Goal: Task Accomplishment & Management: Complete application form

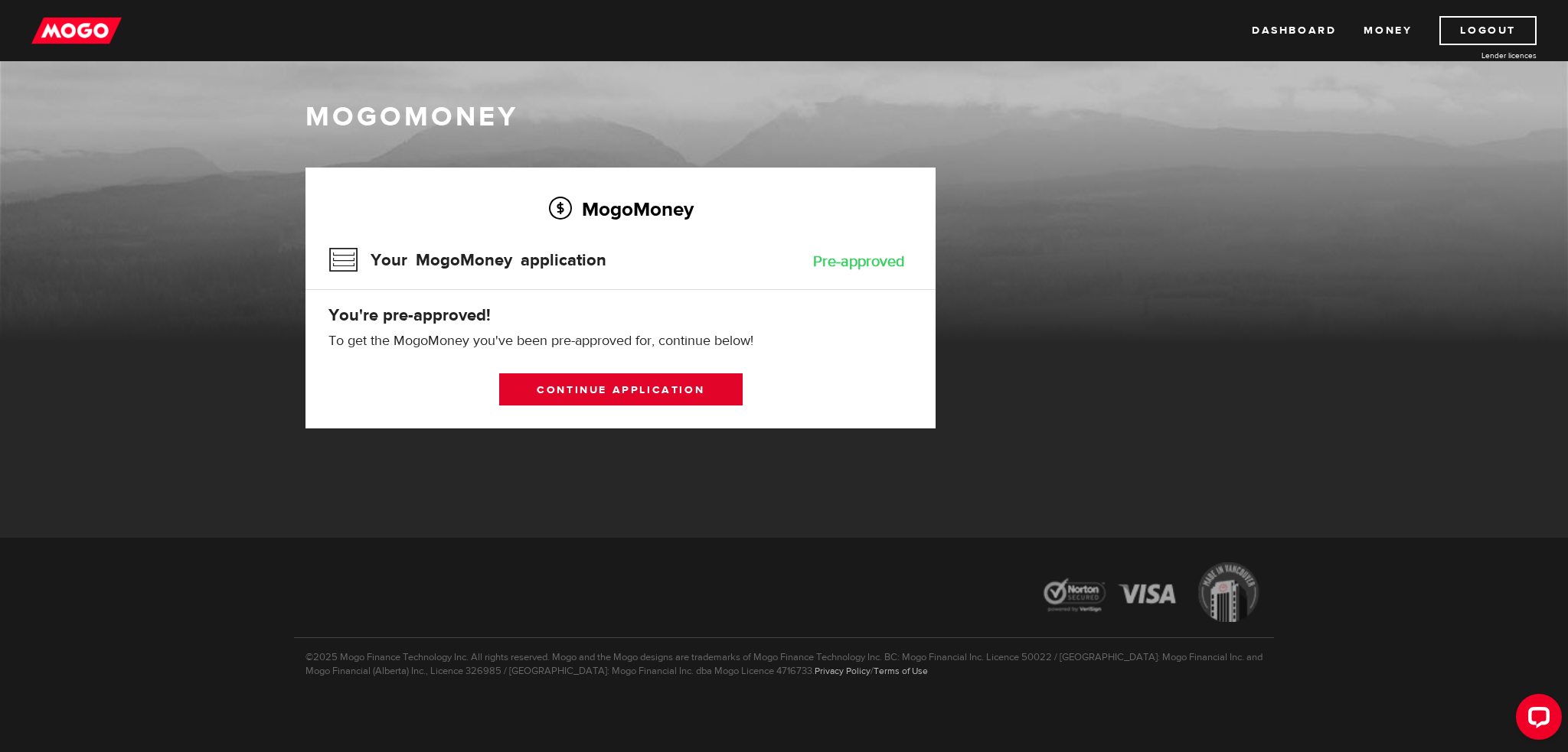
click at [659, 383] on link "Continue application" at bounding box center [621, 389] width 243 height 32
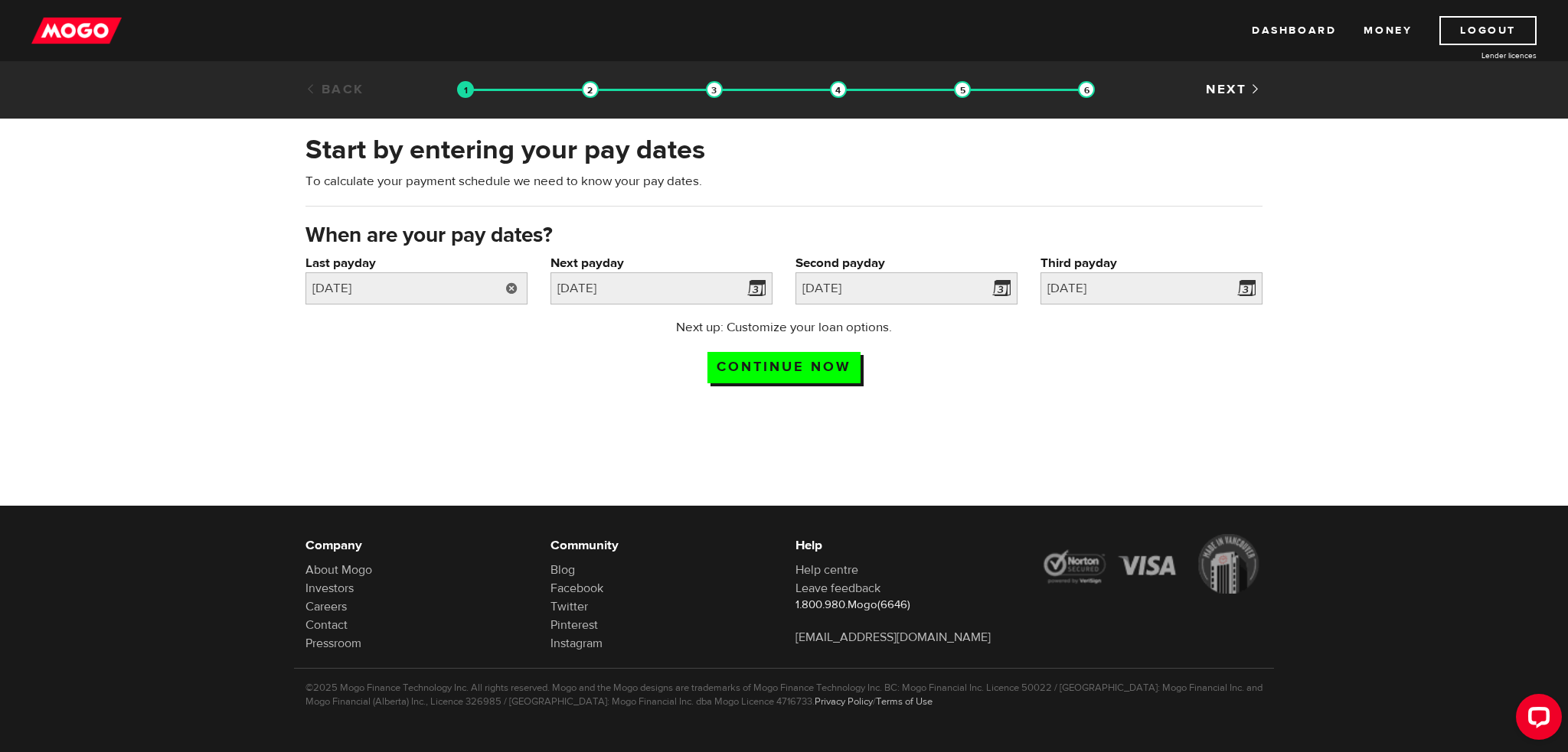
click at [517, 288] on link at bounding box center [511, 288] width 31 height 32
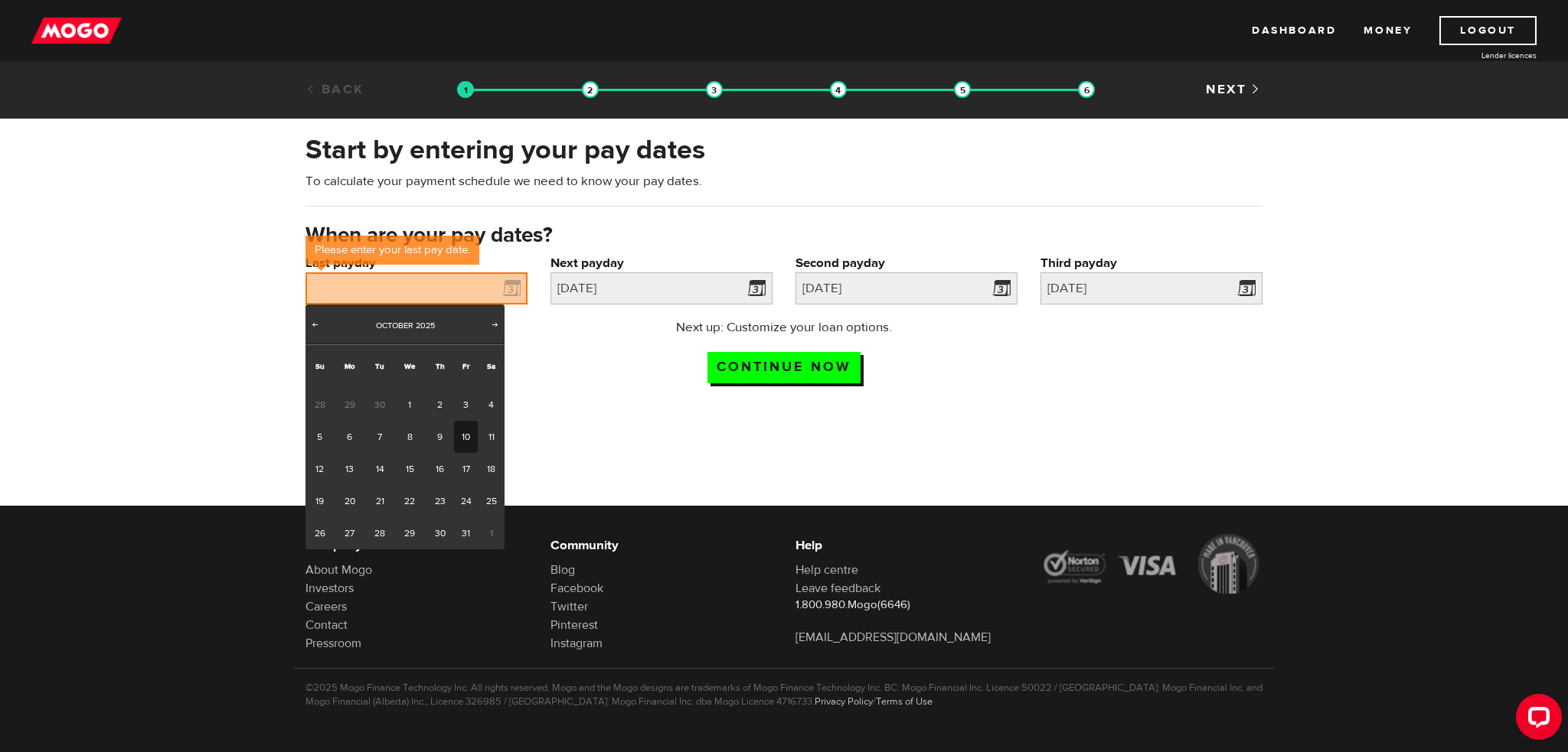
click at [469, 441] on link "10" at bounding box center [465, 436] width 24 height 32
type input "2025/10/10"
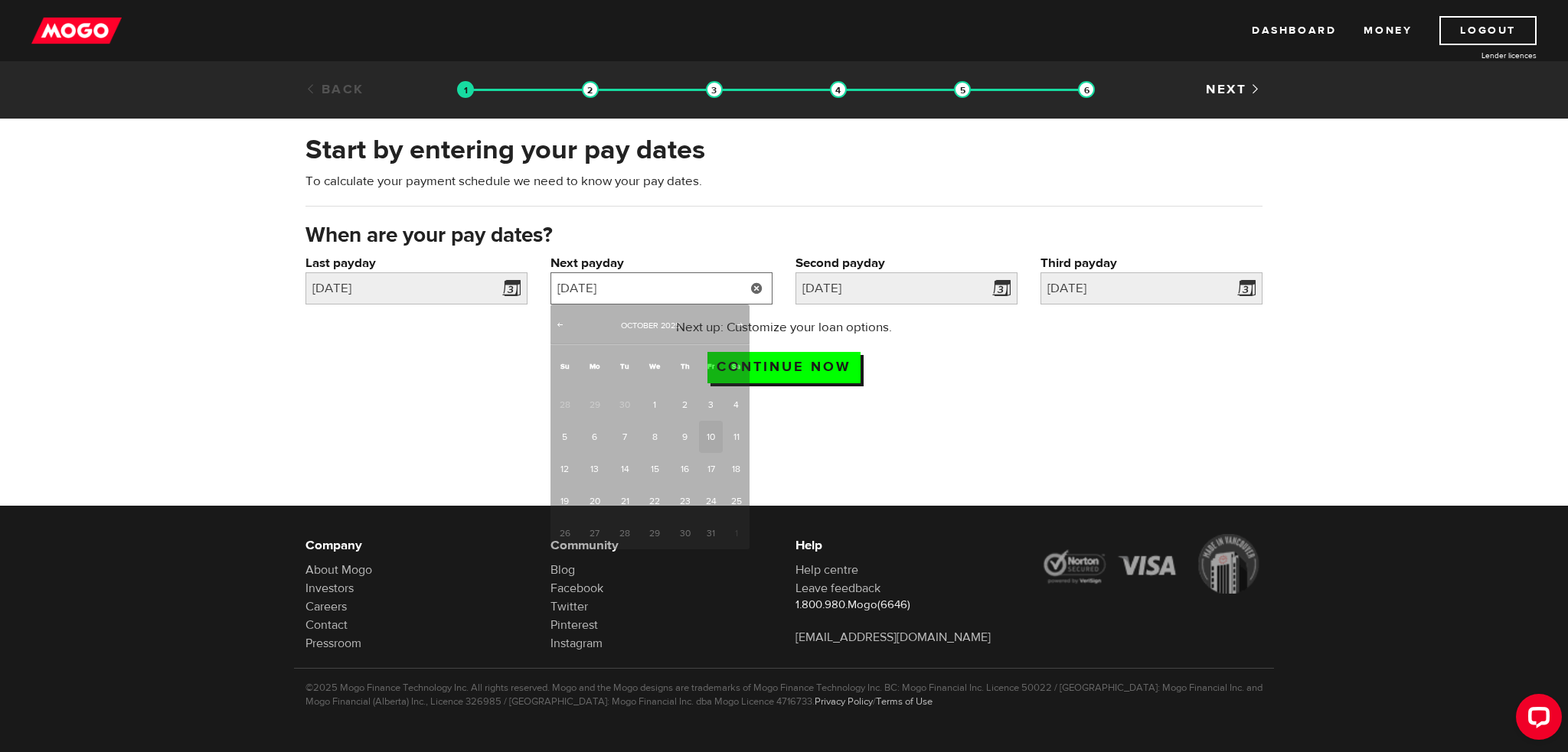
drag, startPoint x: 623, startPoint y: 290, endPoint x: 613, endPoint y: 288, distance: 10.2
click at [621, 289] on input "2025/10/10" at bounding box center [662, 288] width 222 height 32
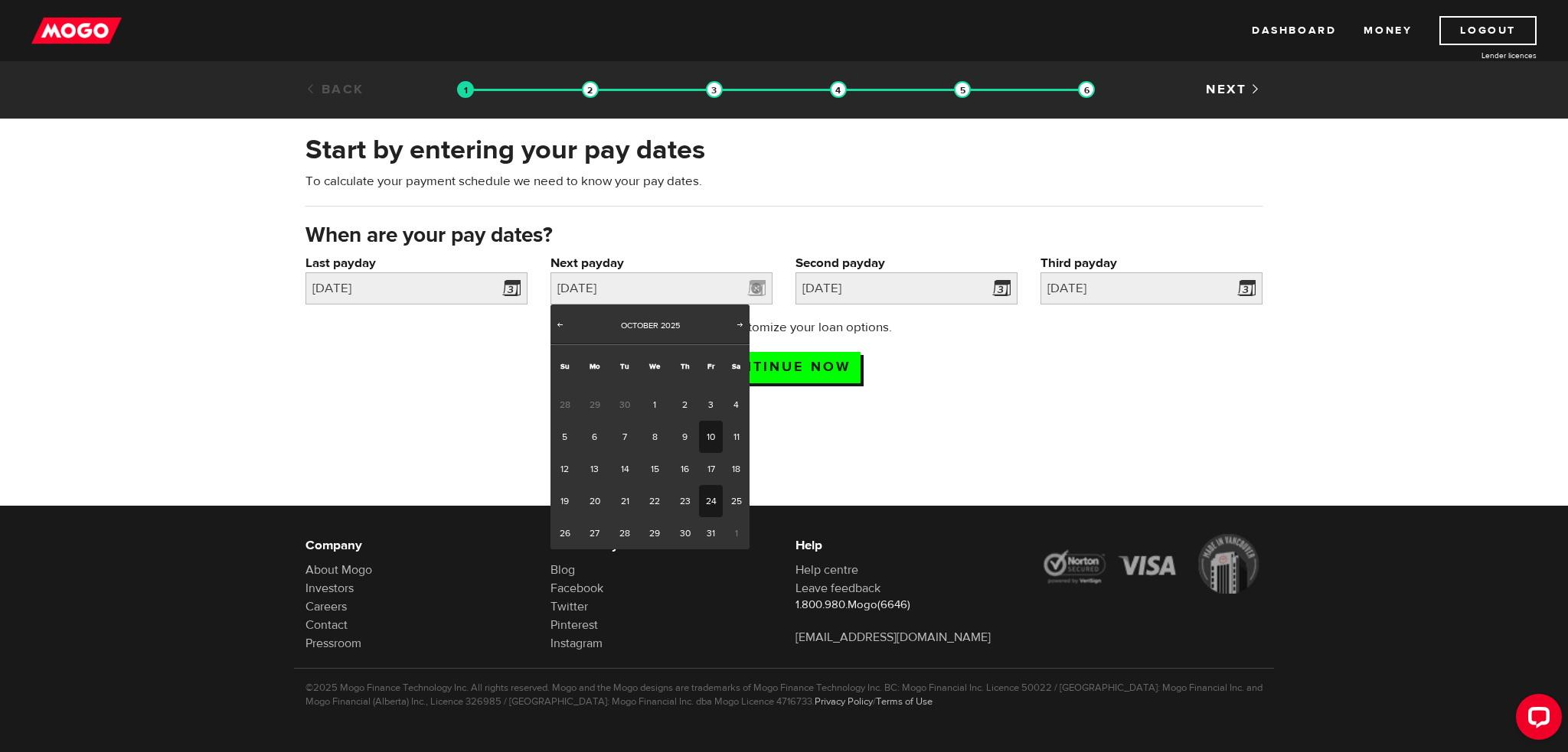
click at [710, 493] on link "24" at bounding box center [710, 501] width 24 height 32
type input "2025/10/24"
type input "2025/11/7"
type input "2025/11/21"
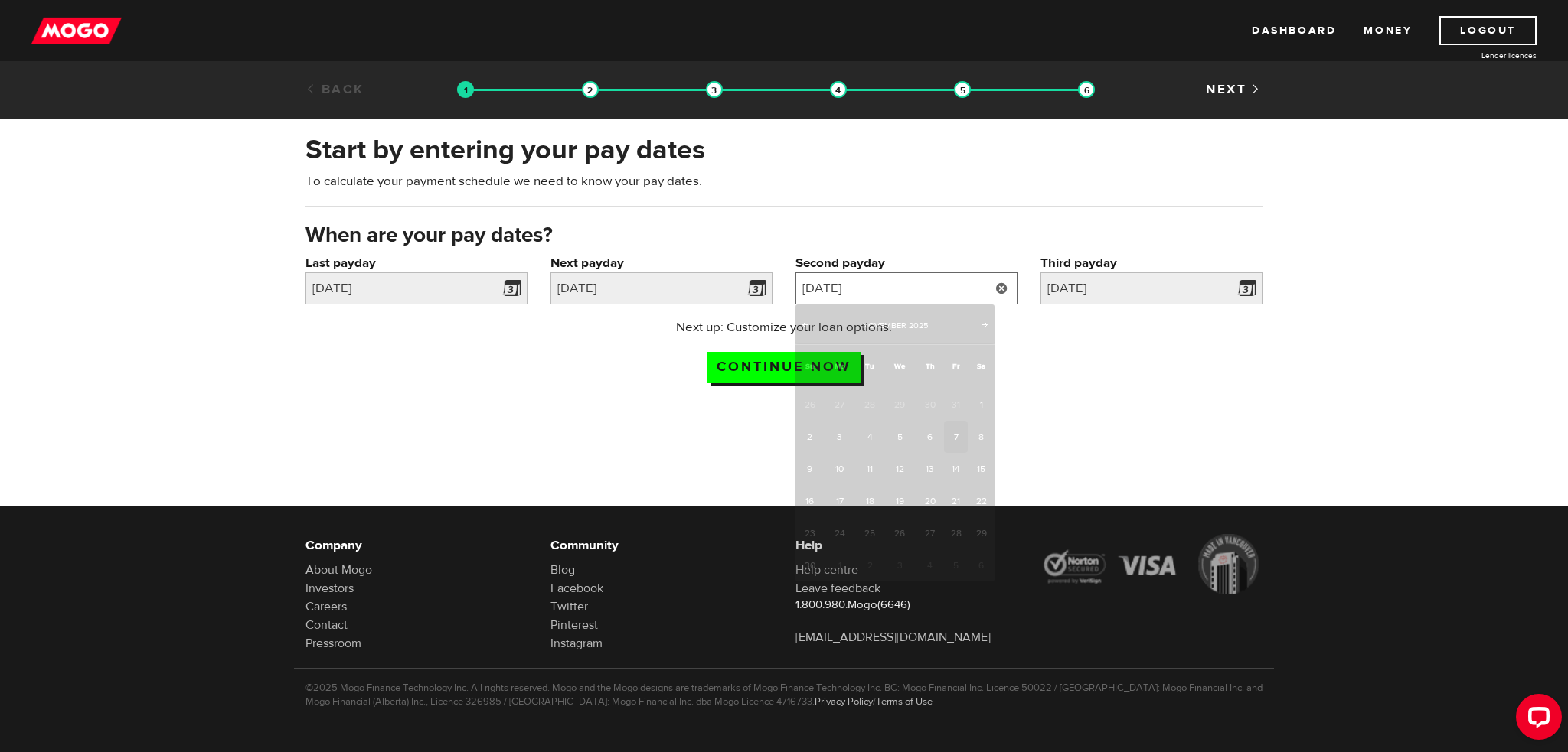
click at [893, 286] on input "2025/11/7" at bounding box center [907, 288] width 222 height 32
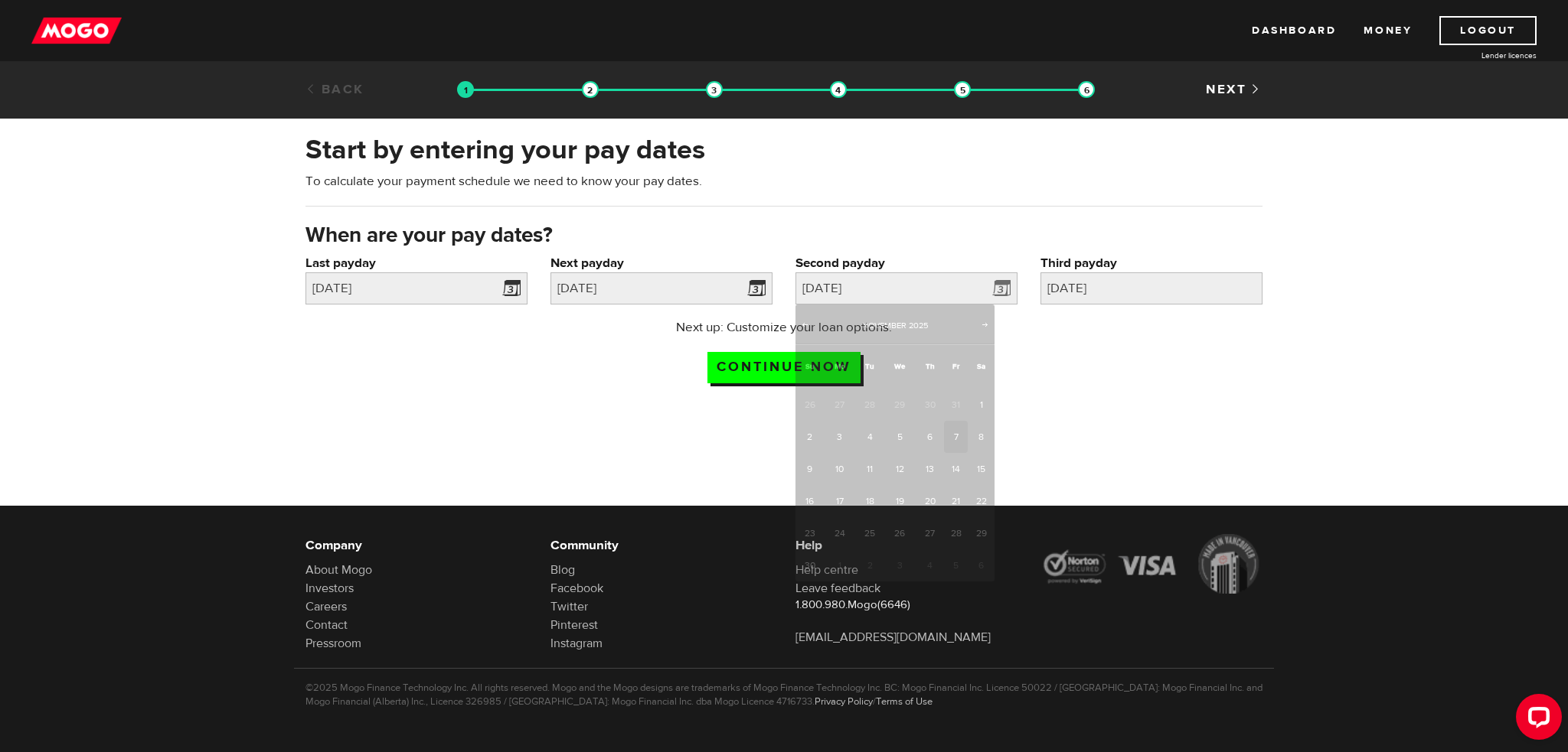
click at [414, 410] on div at bounding box center [784, 533] width 1568 height 247
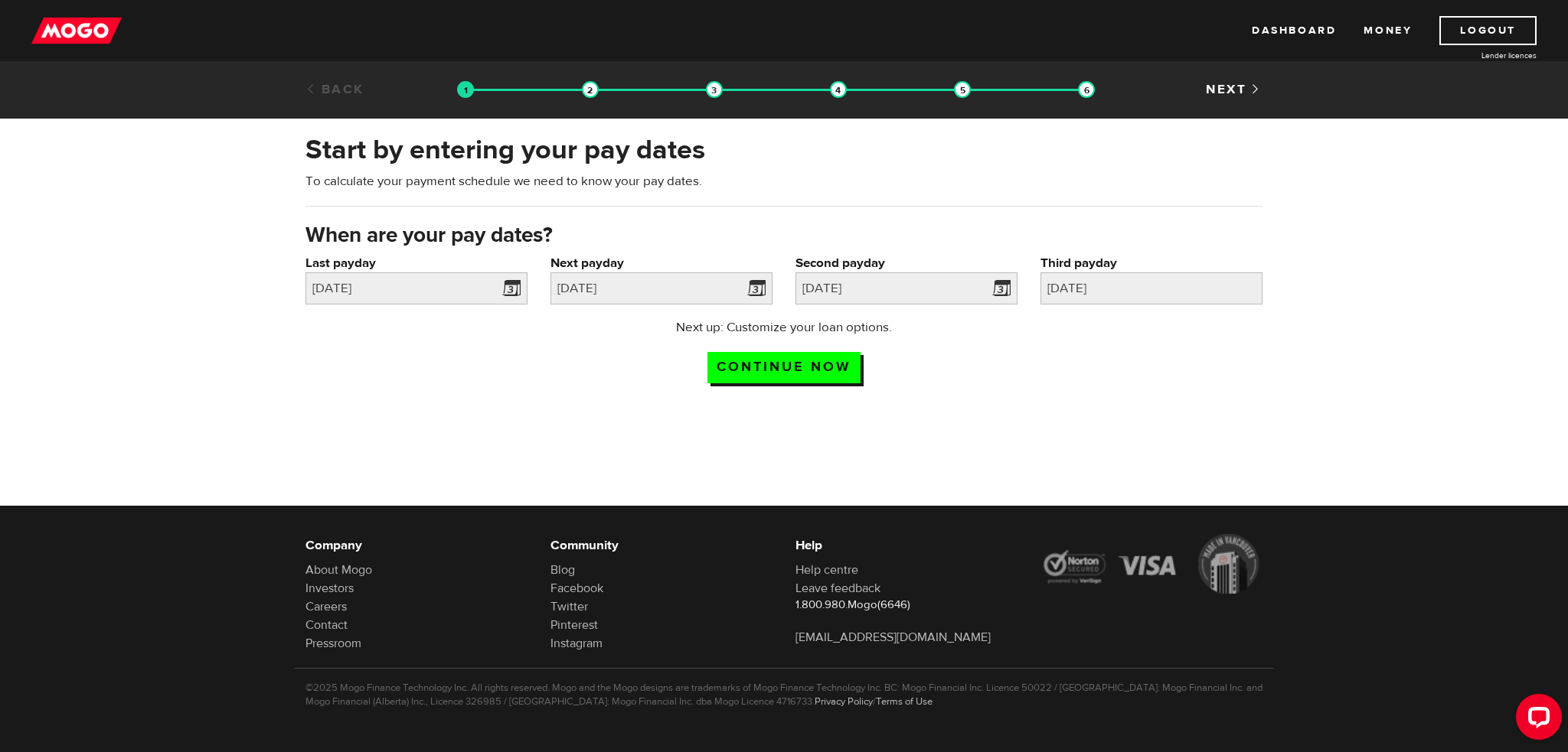
click at [778, 382] on div "Next up: Customize your loan options. Continue now" at bounding box center [784, 356] width 304 height 76
click at [788, 367] on input "Continue now" at bounding box center [784, 367] width 153 height 31
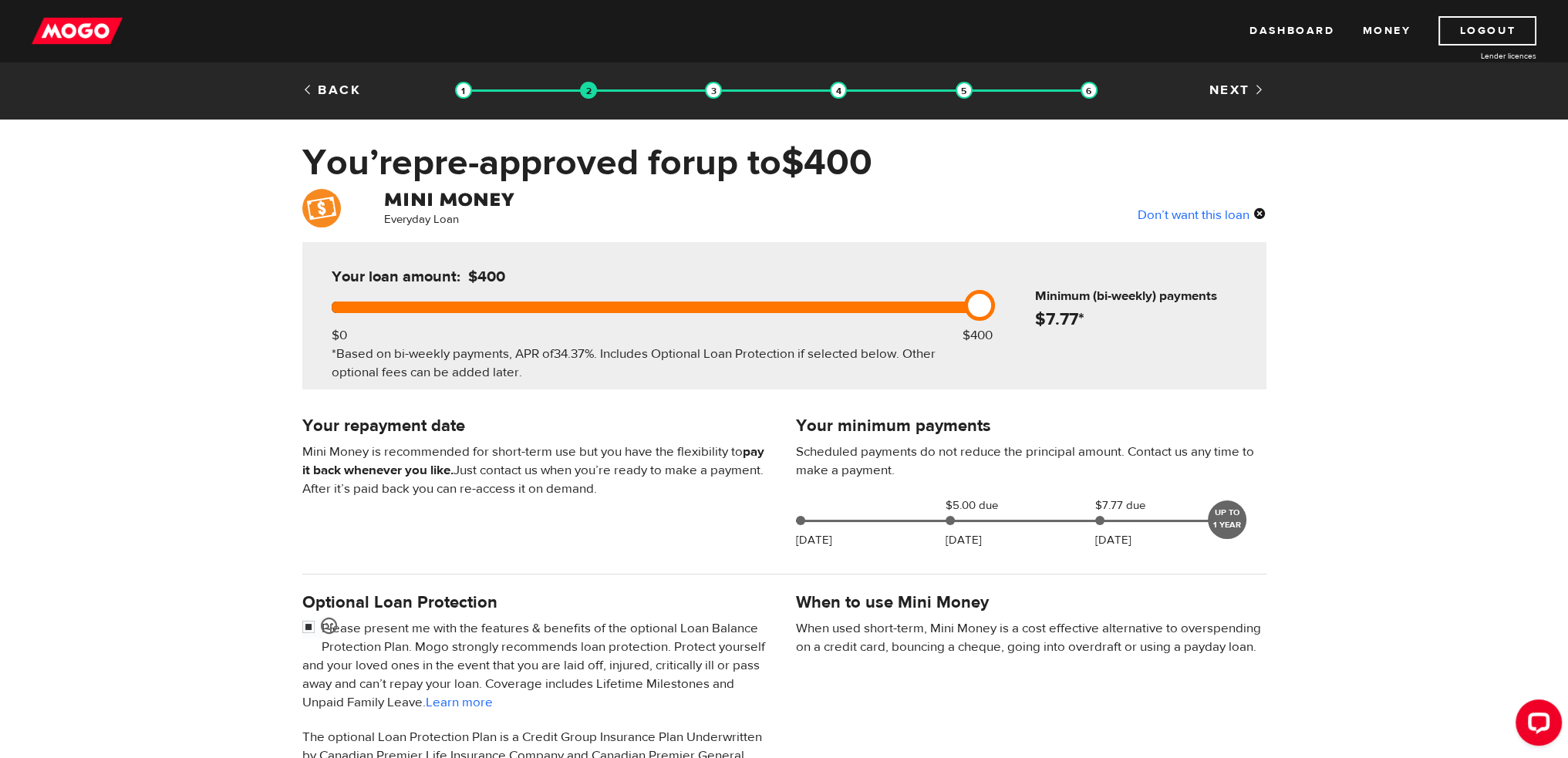
drag, startPoint x: 981, startPoint y: 302, endPoint x: 1030, endPoint y: 307, distance: 49.3
click at [1030, 307] on div "Your loan amount: $400 $0 $400 *Based on bi-weekly payments, APR of 34.37% . In…" at bounding box center [784, 316] width 964 height 147
drag, startPoint x: 972, startPoint y: 308, endPoint x: 1018, endPoint y: 311, distance: 46.1
click at [1018, 311] on div "Your loan amount: $400 $0 $400 *Based on bi-weekly payments, APR of 34.37% . In…" at bounding box center [784, 316] width 964 height 147
drag, startPoint x: 985, startPoint y: 308, endPoint x: 854, endPoint y: 305, distance: 131.0
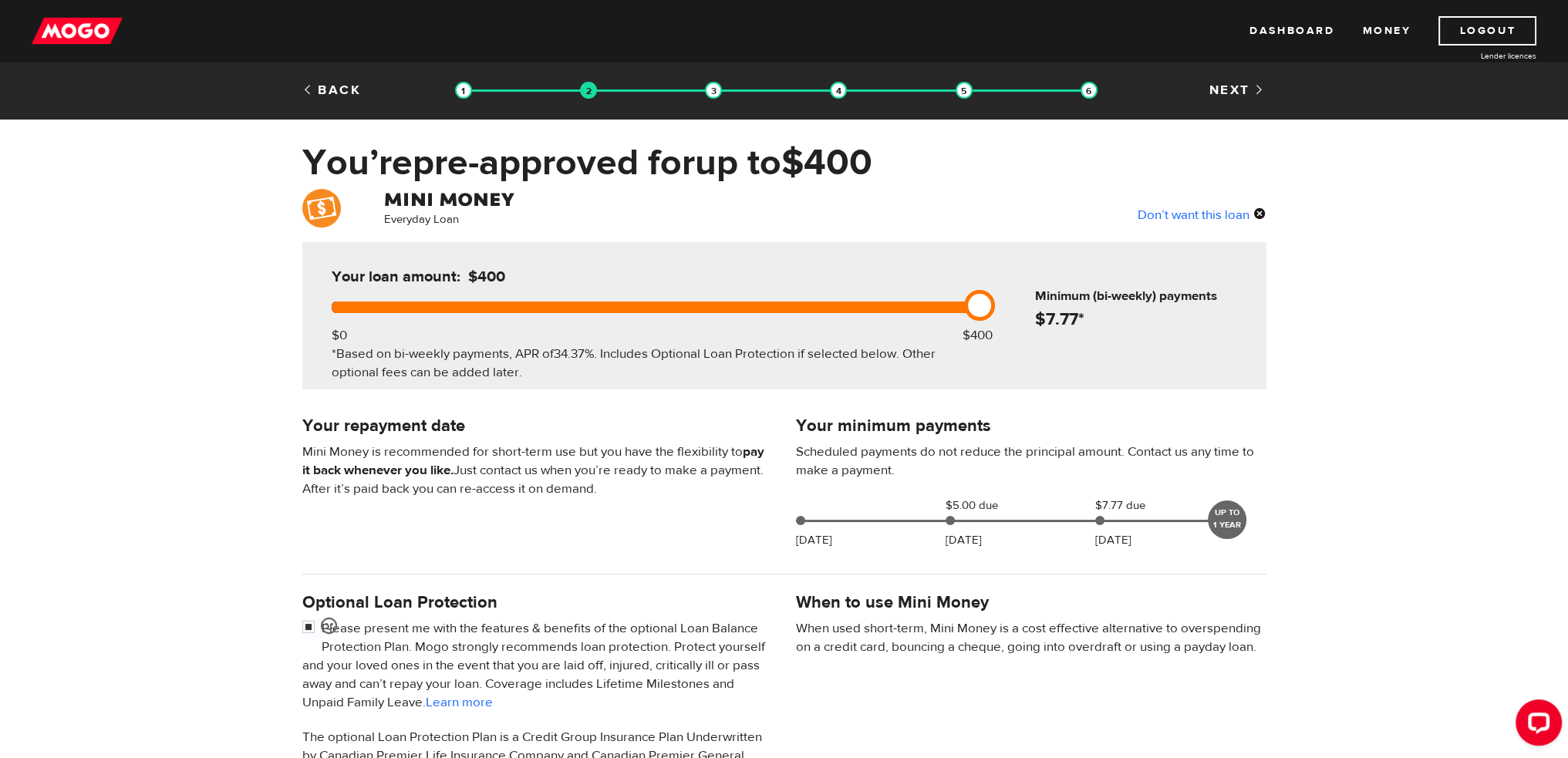
click at [839, 303] on div at bounding box center [652, 307] width 642 height 12
click at [904, 314] on div "Your loan amount: $400 $0 $400 *Based on bi-weekly payments, APR of 34.37% . In…" at bounding box center [652, 316] width 688 height 147
drag, startPoint x: 999, startPoint y: 303, endPoint x: 989, endPoint y: 303, distance: 10.0
click at [997, 303] on div "Minimum (bi-weekly) payments $ 7.77 *" at bounding box center [1128, 285] width 263 height 87
drag, startPoint x: 983, startPoint y: 304, endPoint x: 1056, endPoint y: 314, distance: 73.7
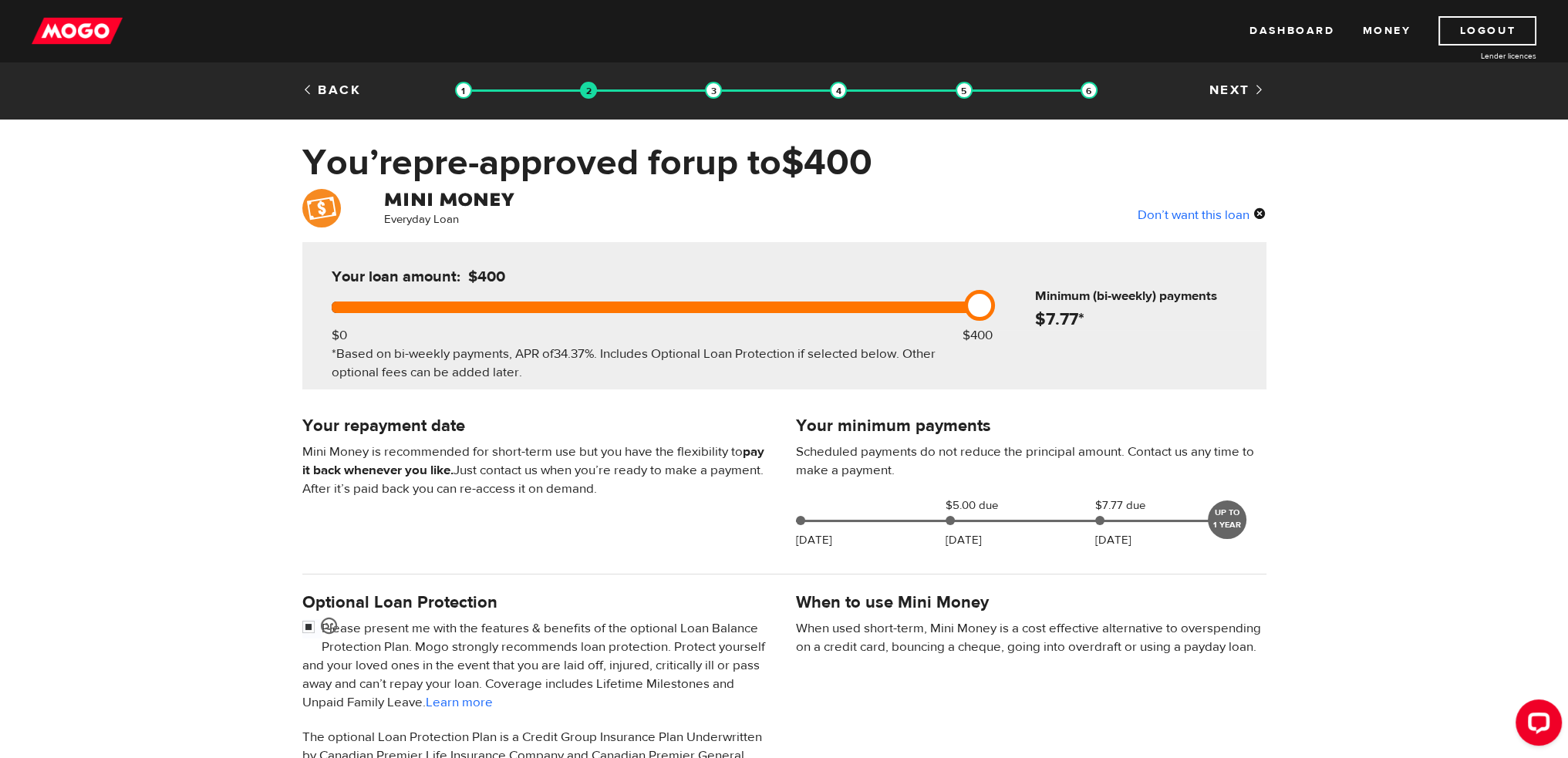
click at [1056, 314] on div "Your loan amount: $400 $0 $400 *Based on bi-weekly payments, APR of 34.37% . In…" at bounding box center [784, 316] width 964 height 147
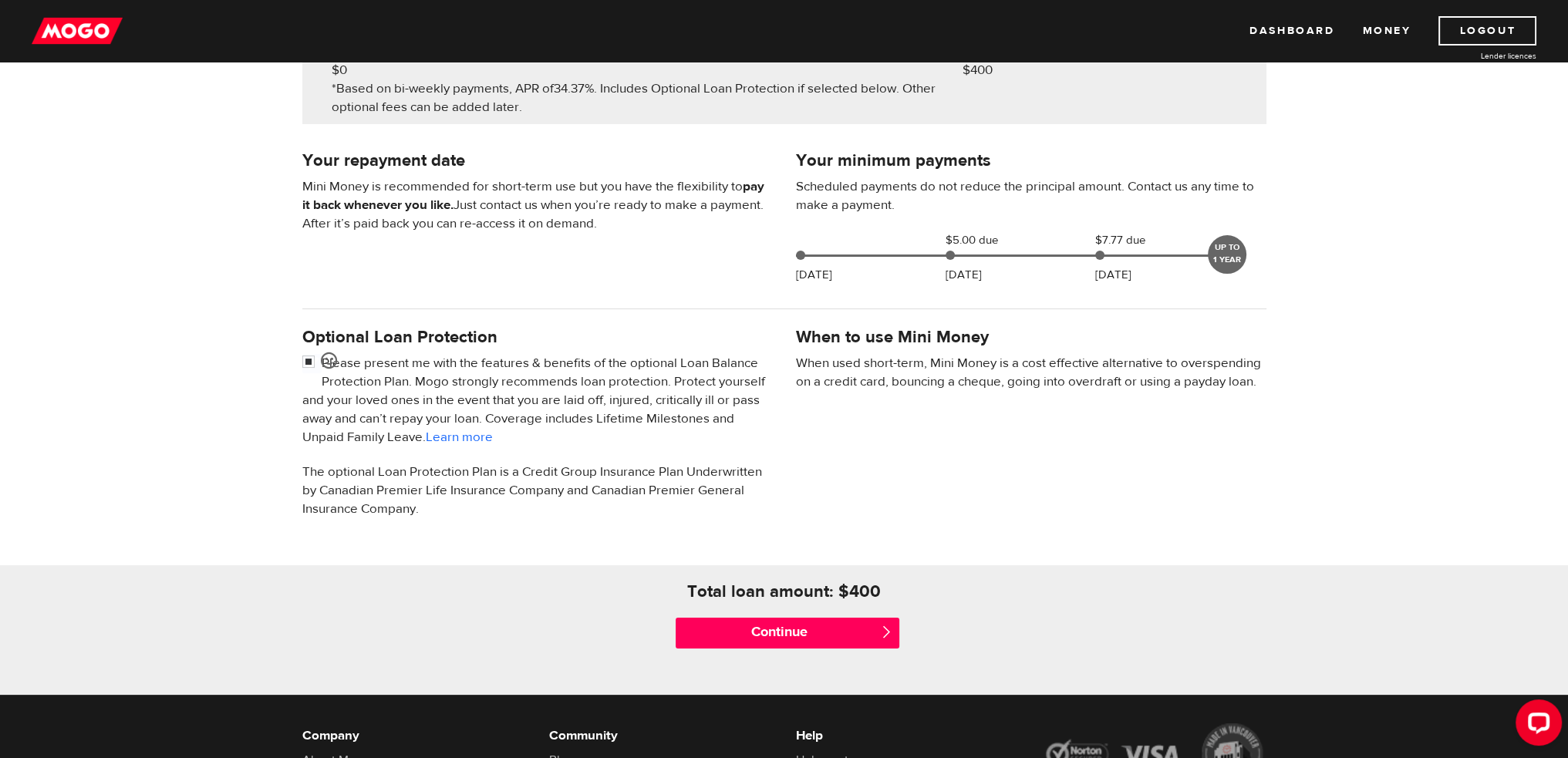
scroll to position [308, 0]
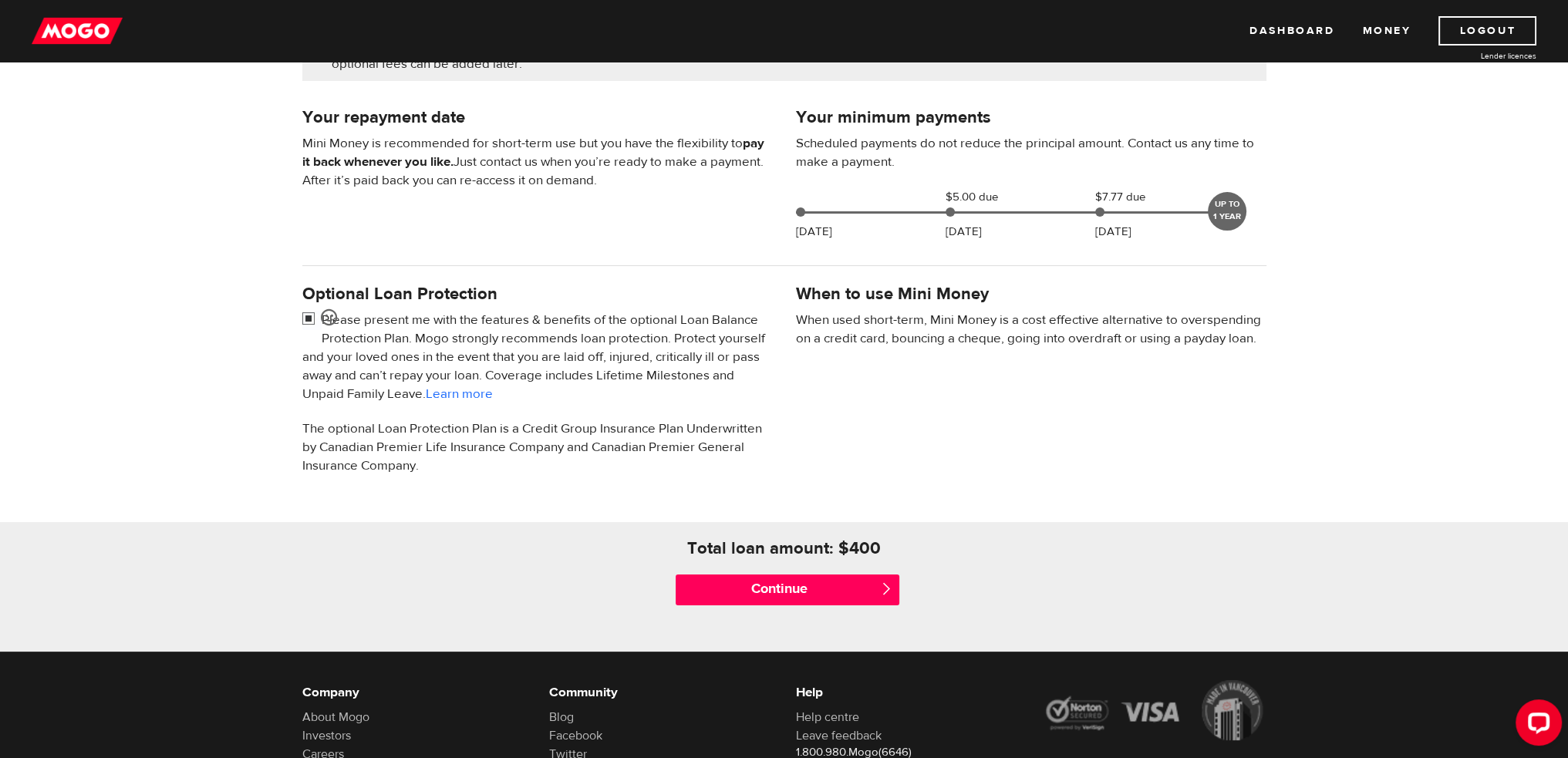
click at [307, 314] on input "checkbox" at bounding box center [311, 320] width 19 height 19
checkbox input "false"
click at [808, 582] on input "Continue" at bounding box center [788, 590] width 224 height 31
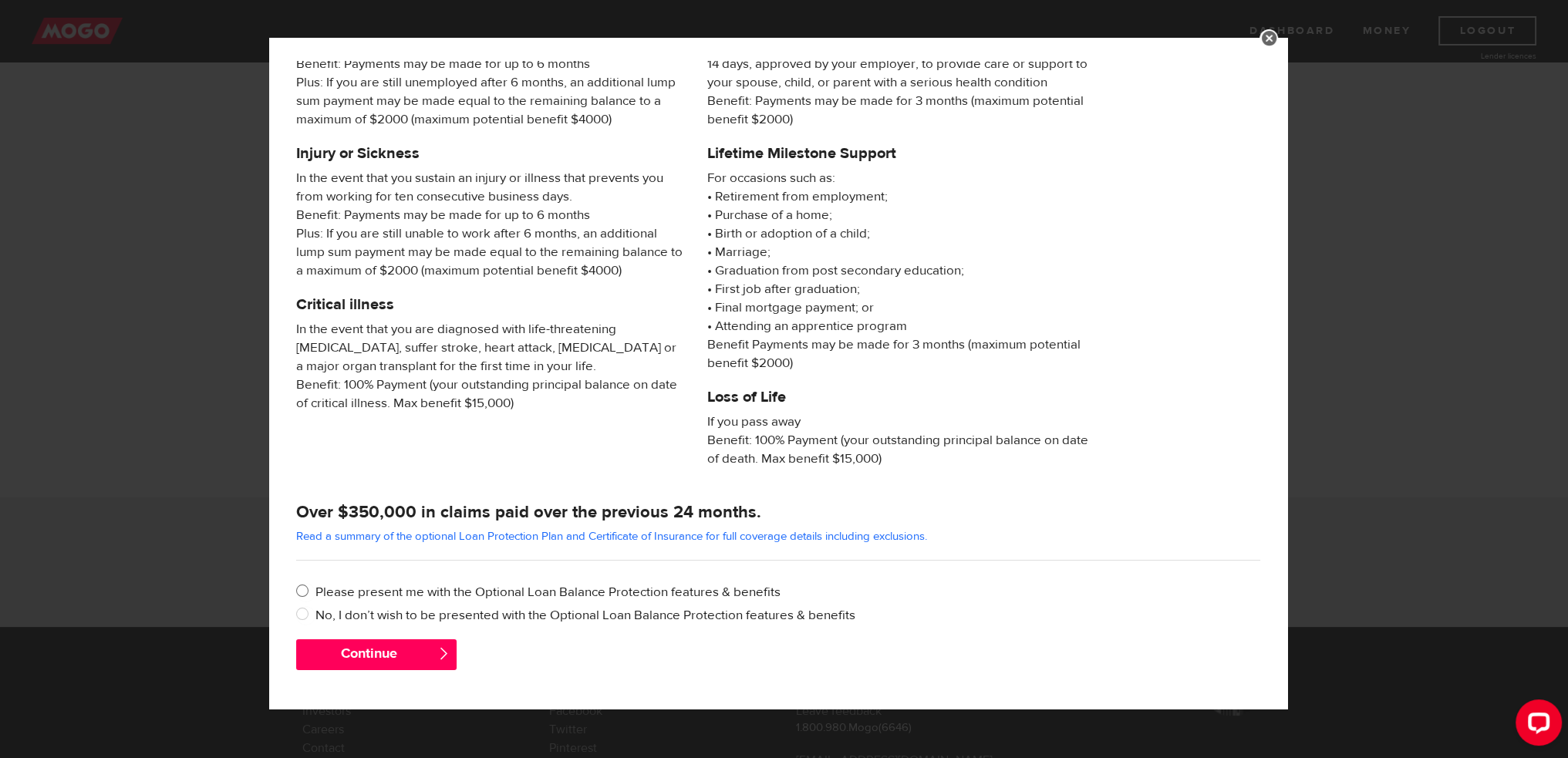
scroll to position [386, 0]
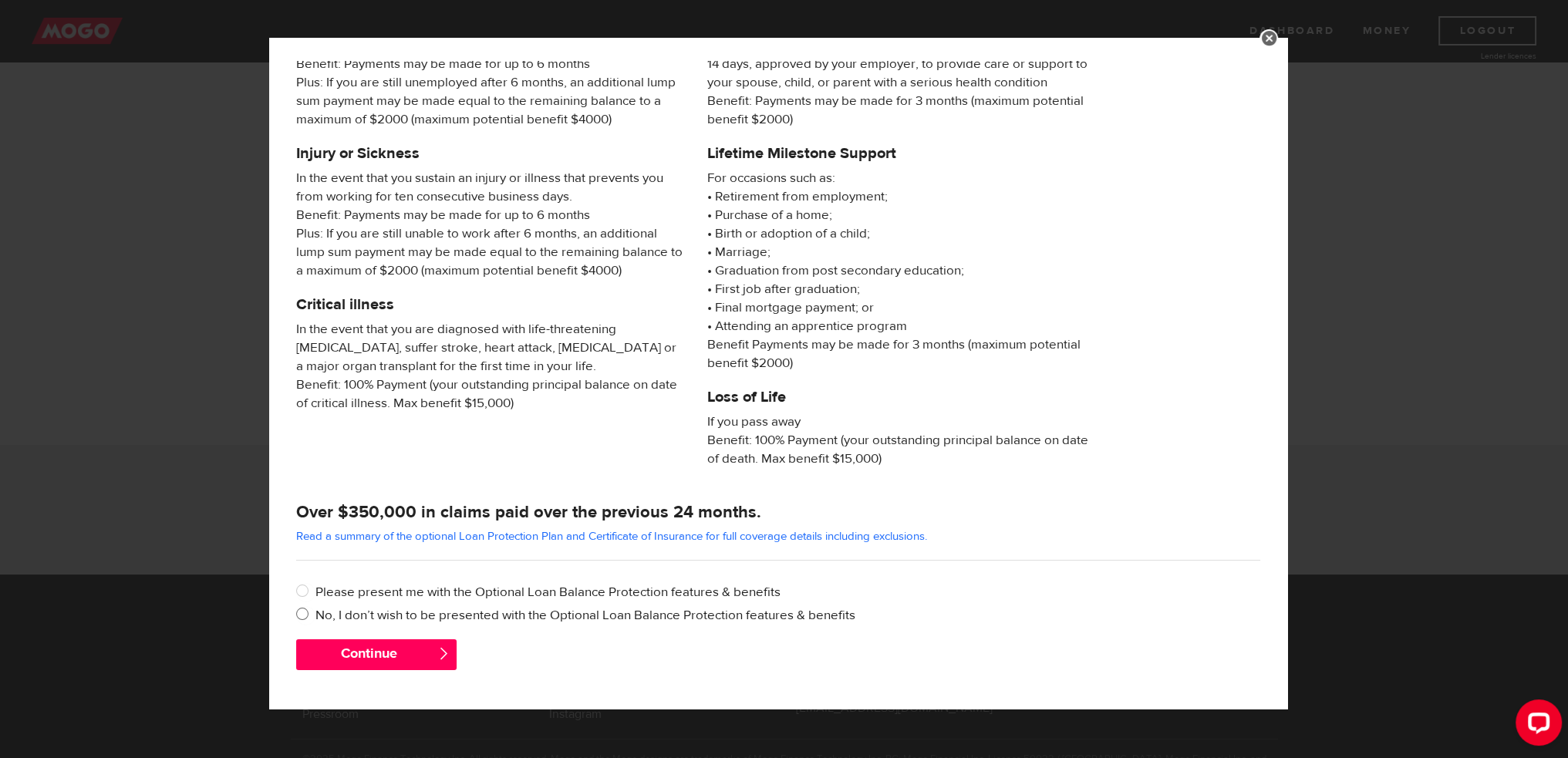
click at [314, 611] on input "No, I don’t wish to be presented with the Optional Loan Balance Protection feat…" at bounding box center [306, 616] width 19 height 19
radio input "true"
click at [420, 647] on button "Continue" at bounding box center [377, 654] width 161 height 31
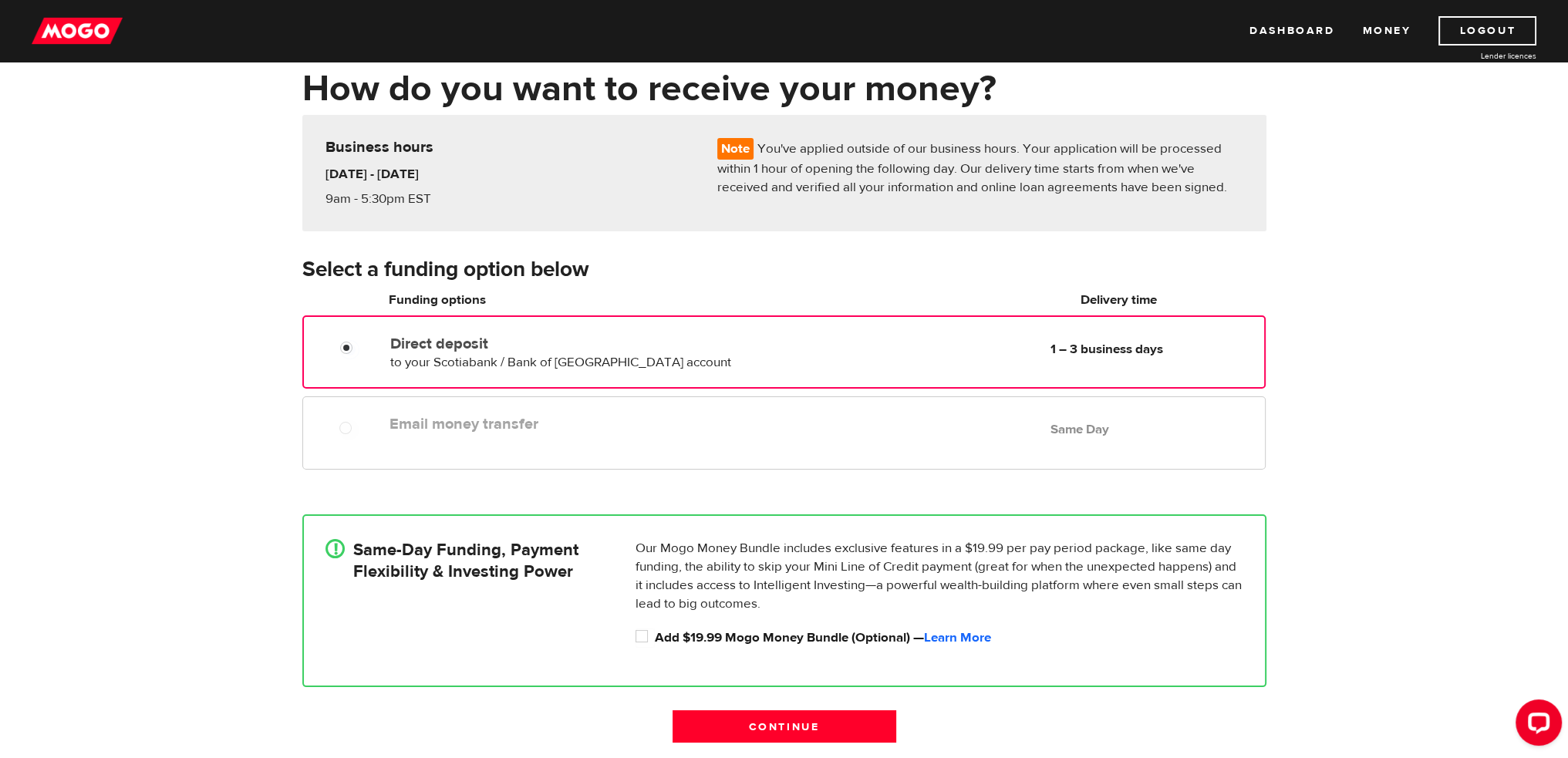
scroll to position [77, 0]
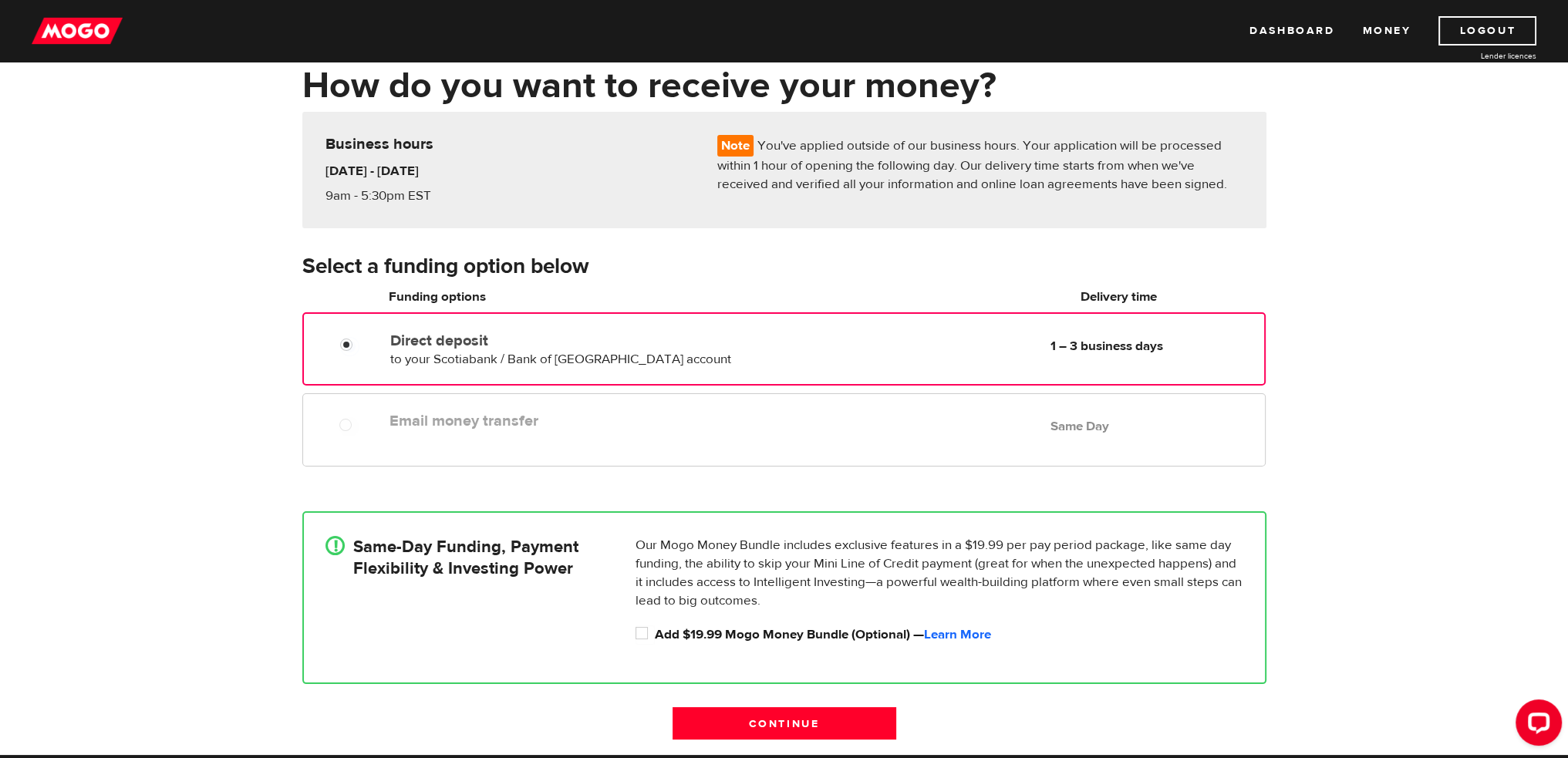
click at [758, 447] on div "Email money transfer Delivery in Same Day Same Day" at bounding box center [784, 430] width 963 height 73
click at [359, 342] on input "Direct deposit" at bounding box center [350, 346] width 19 height 19
click at [338, 425] on div at bounding box center [351, 427] width 93 height 19
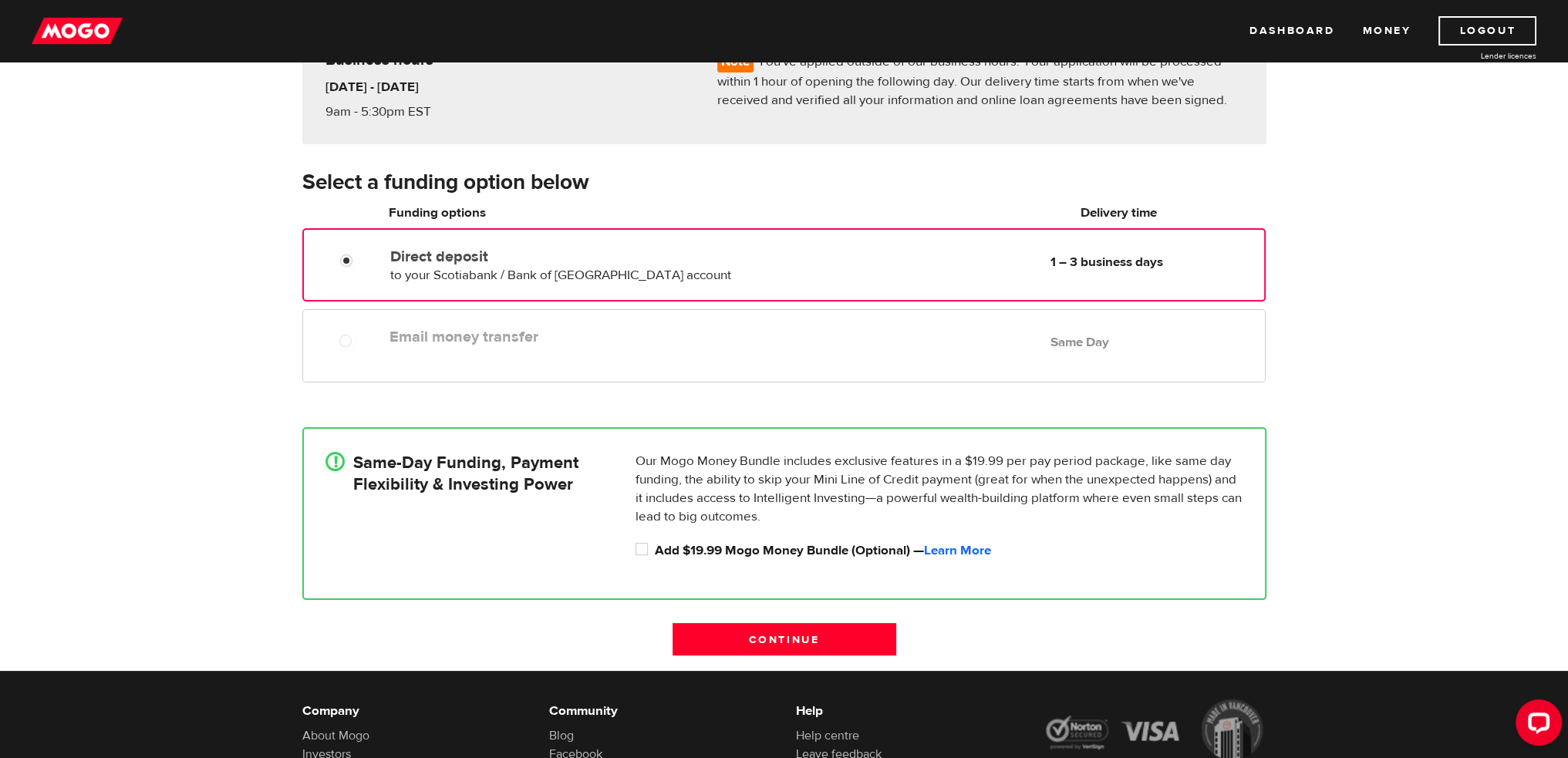
scroll to position [154, 0]
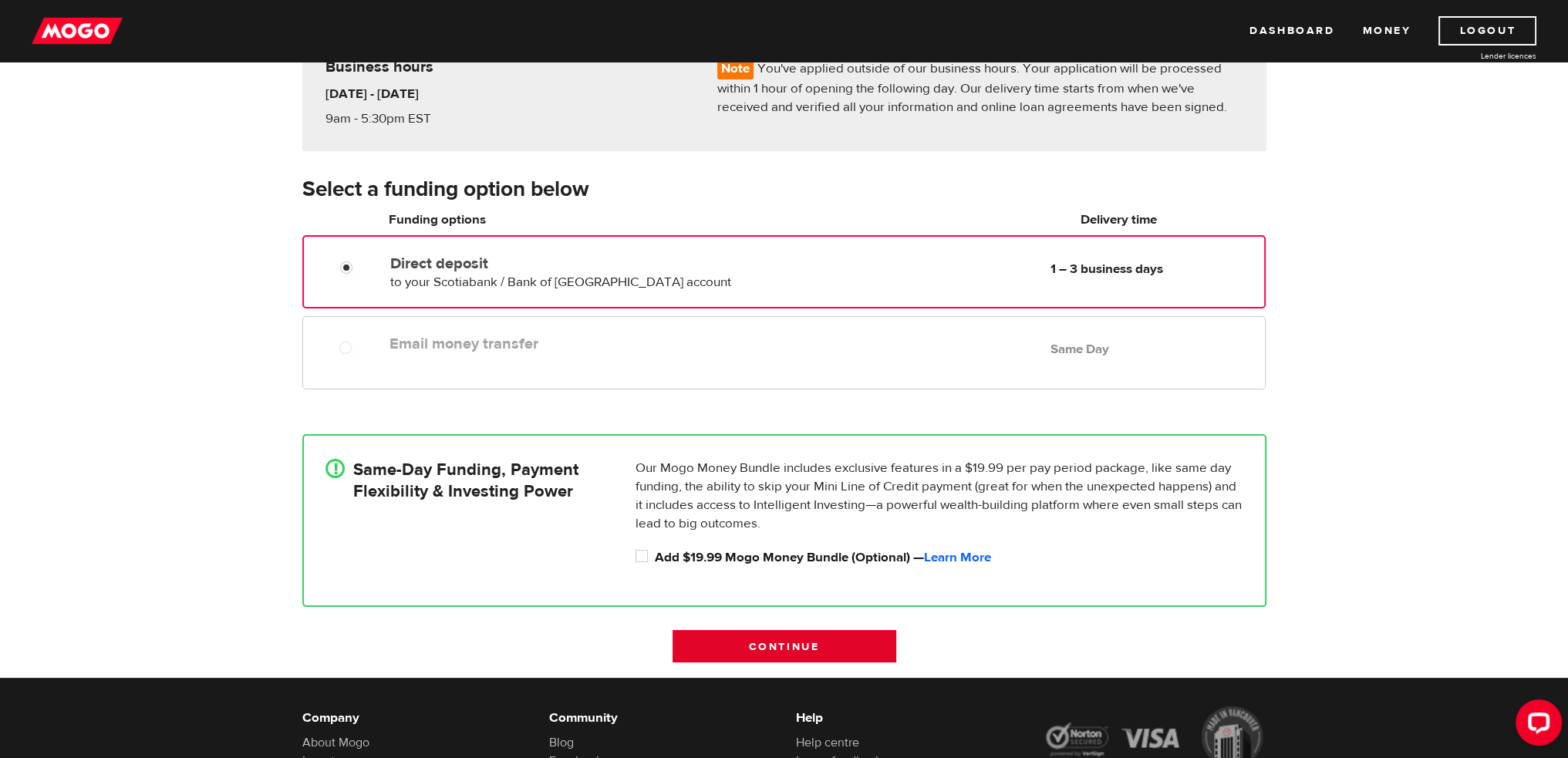
click at [812, 645] on input "Continue" at bounding box center [784, 646] width 224 height 32
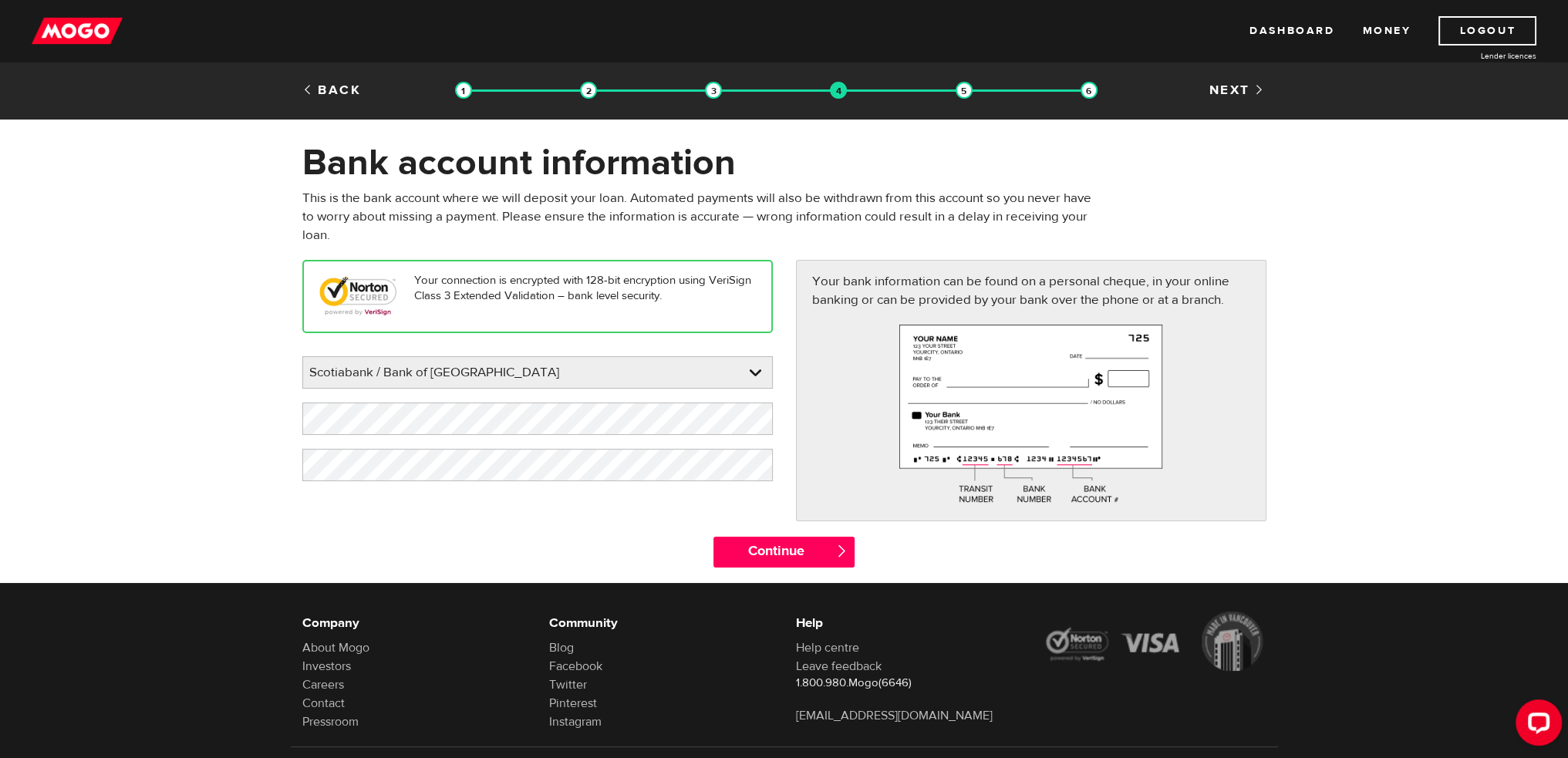
click at [837, 555] on span "" at bounding box center [842, 551] width 13 height 13
click at [834, 552] on input "Continue" at bounding box center [784, 552] width 141 height 31
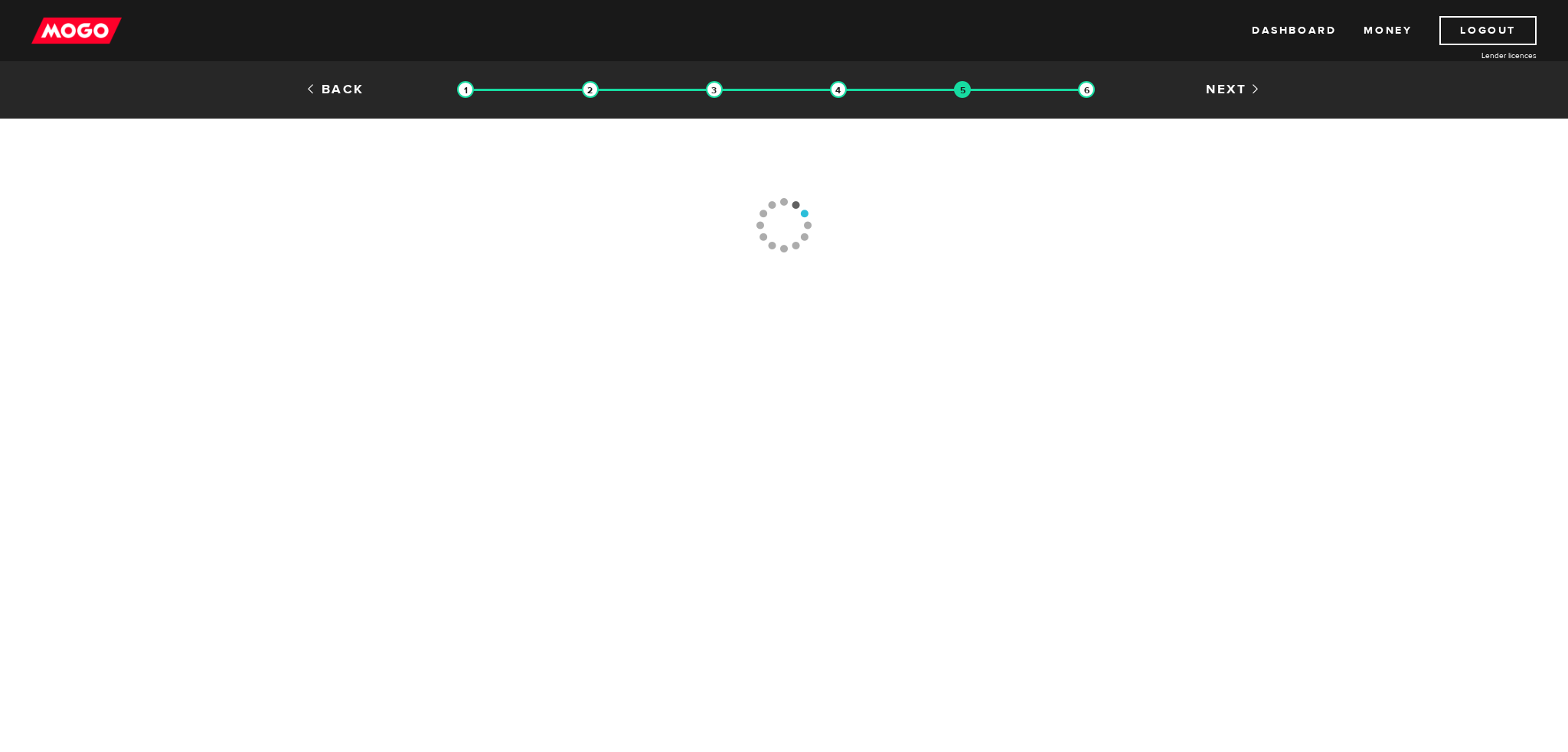
type input "[PHONE_NUMBER]"
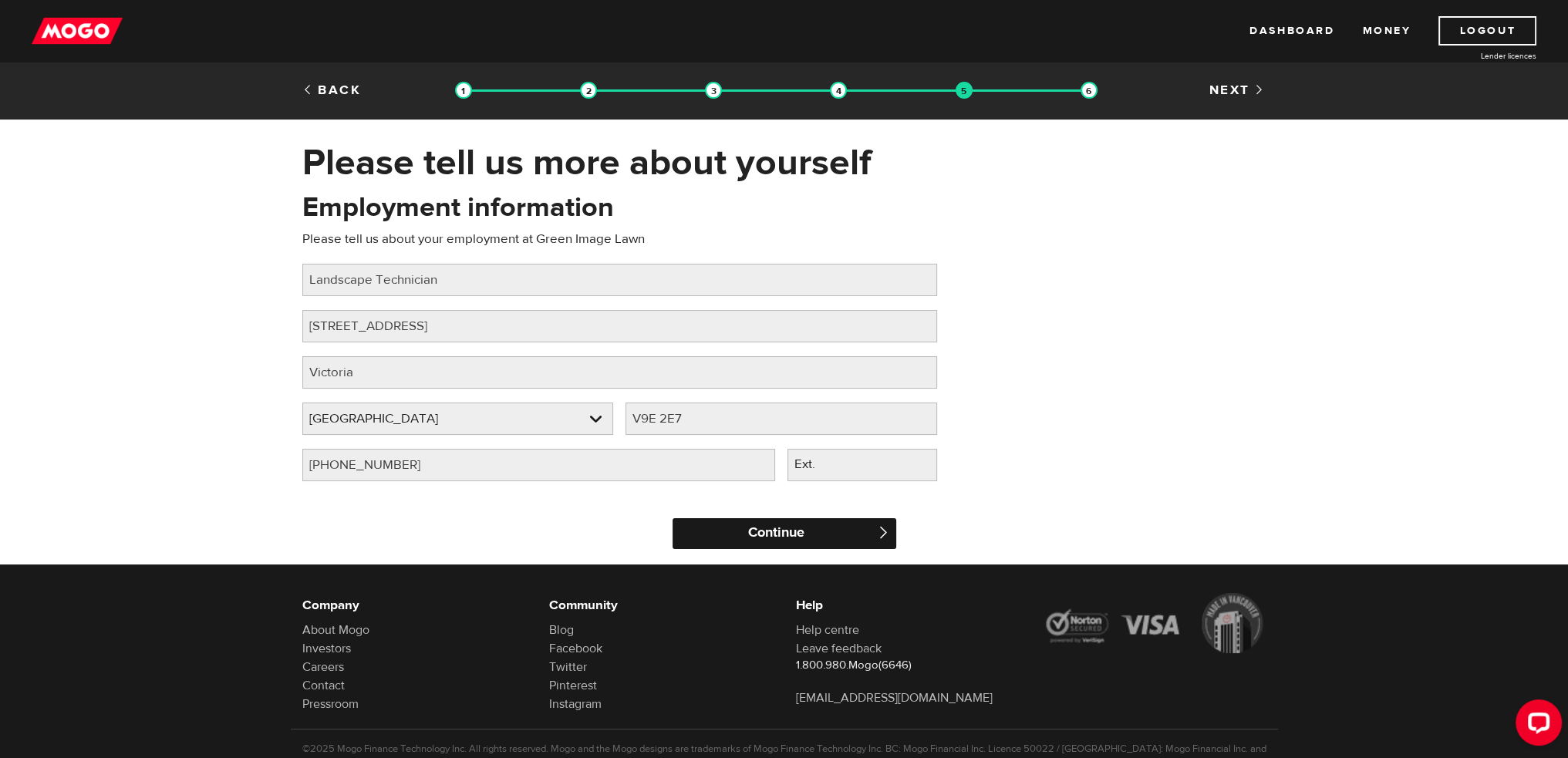
click at [776, 536] on input "Continue" at bounding box center [784, 533] width 224 height 31
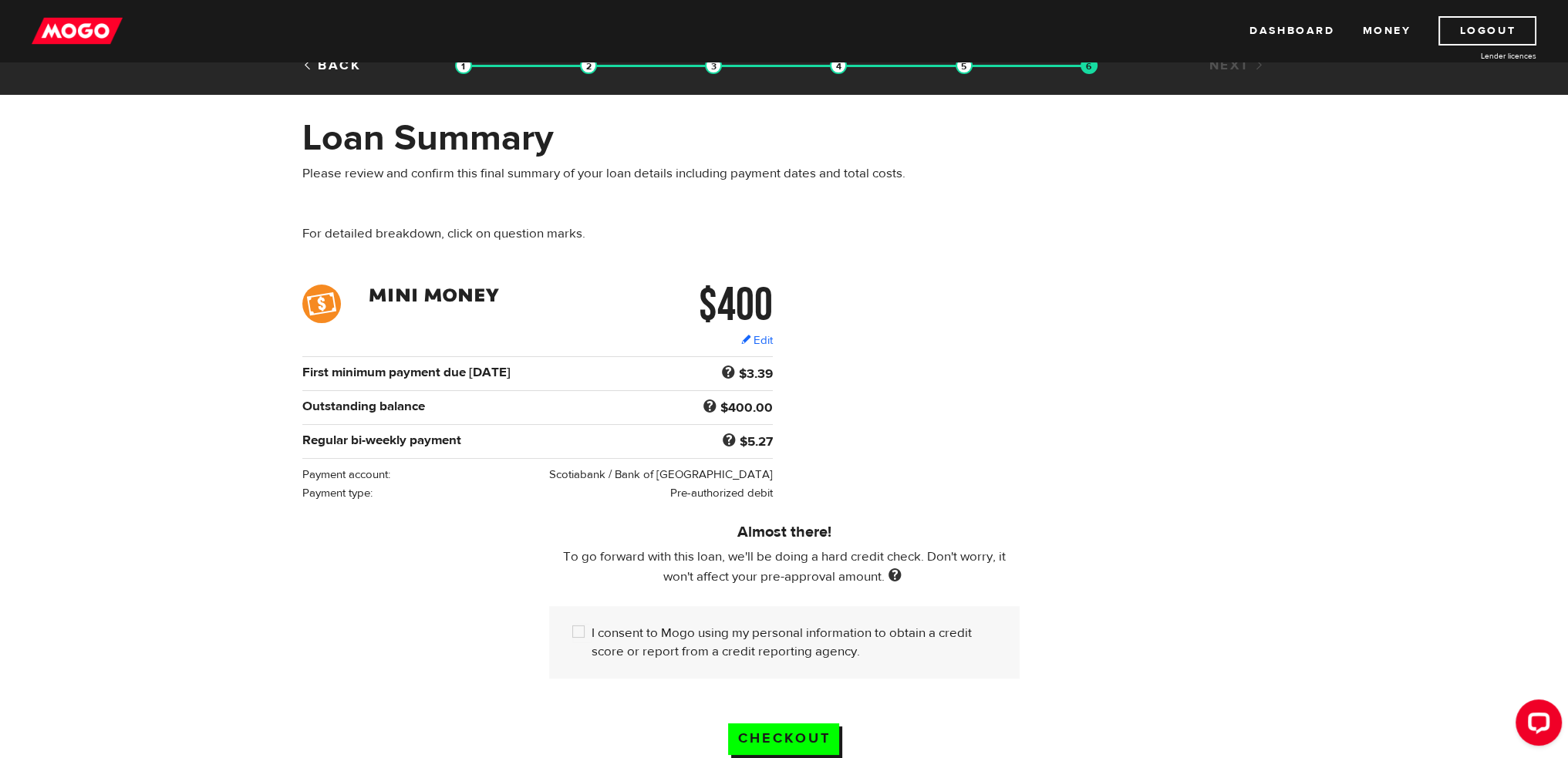
scroll to position [77, 0]
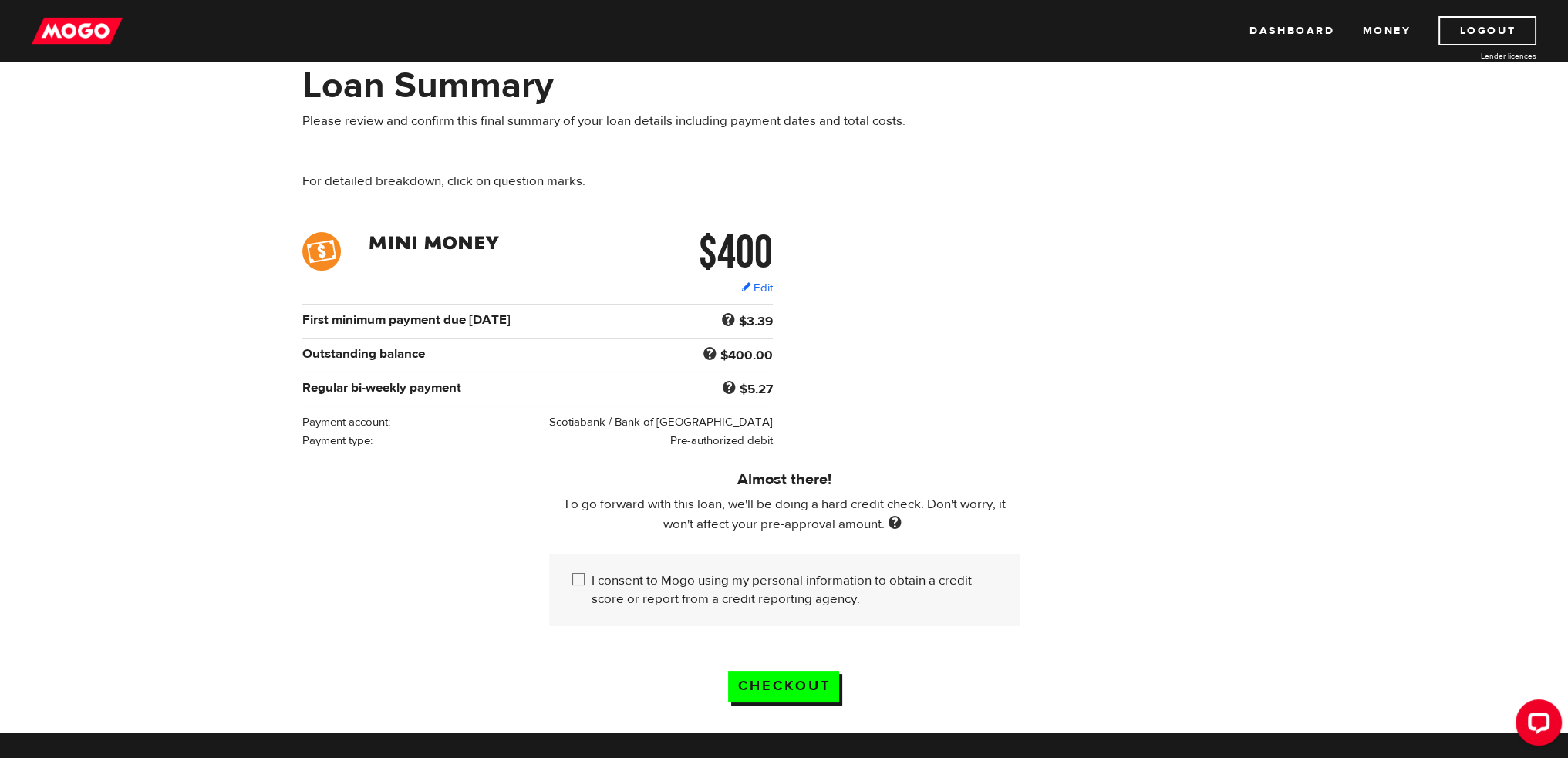
click at [583, 580] on input "I consent to Mogo using my personal information to obtain a credit score or rep…" at bounding box center [581, 581] width 19 height 19
checkbox input "true"
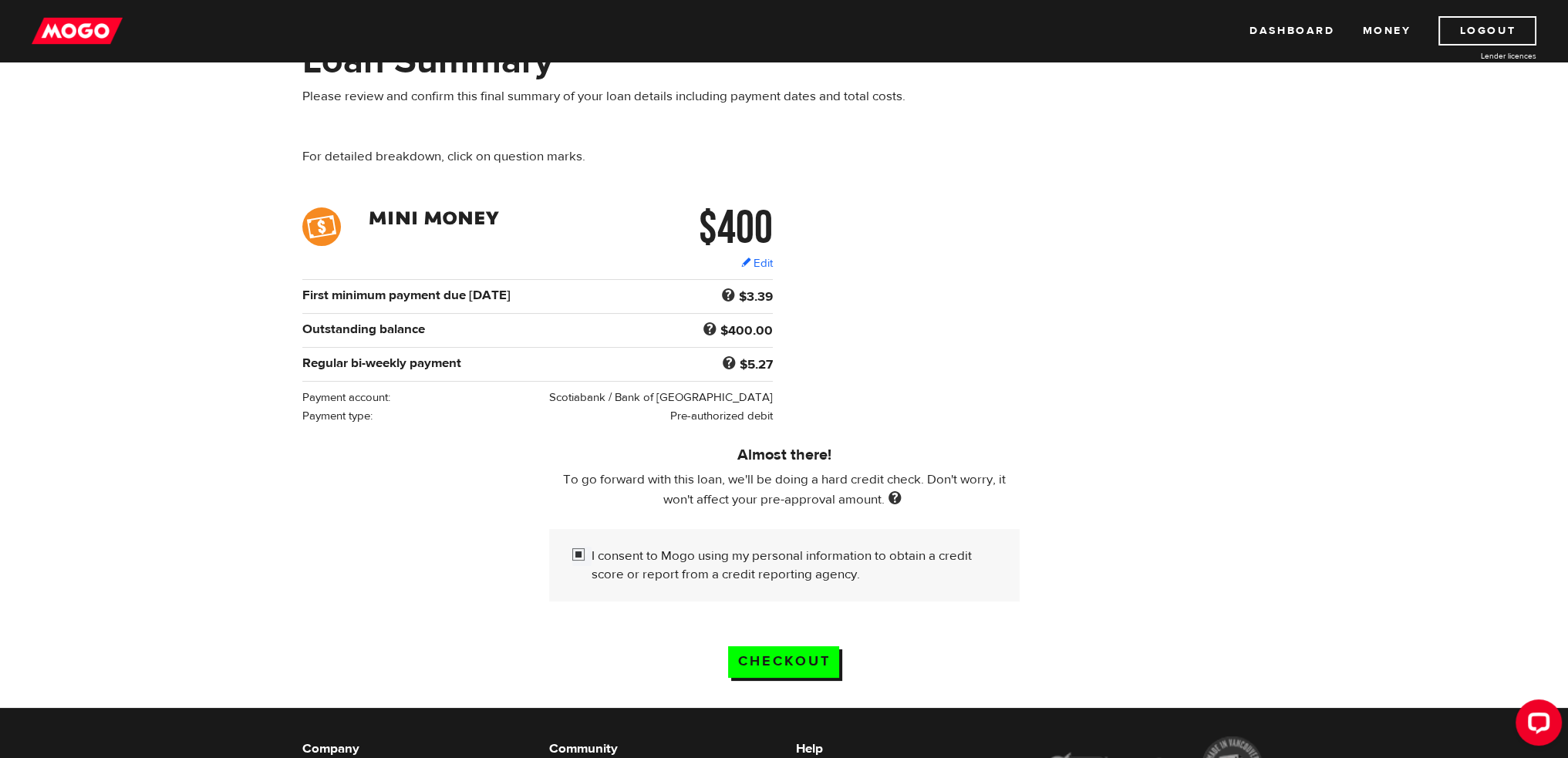
scroll to position [154, 0]
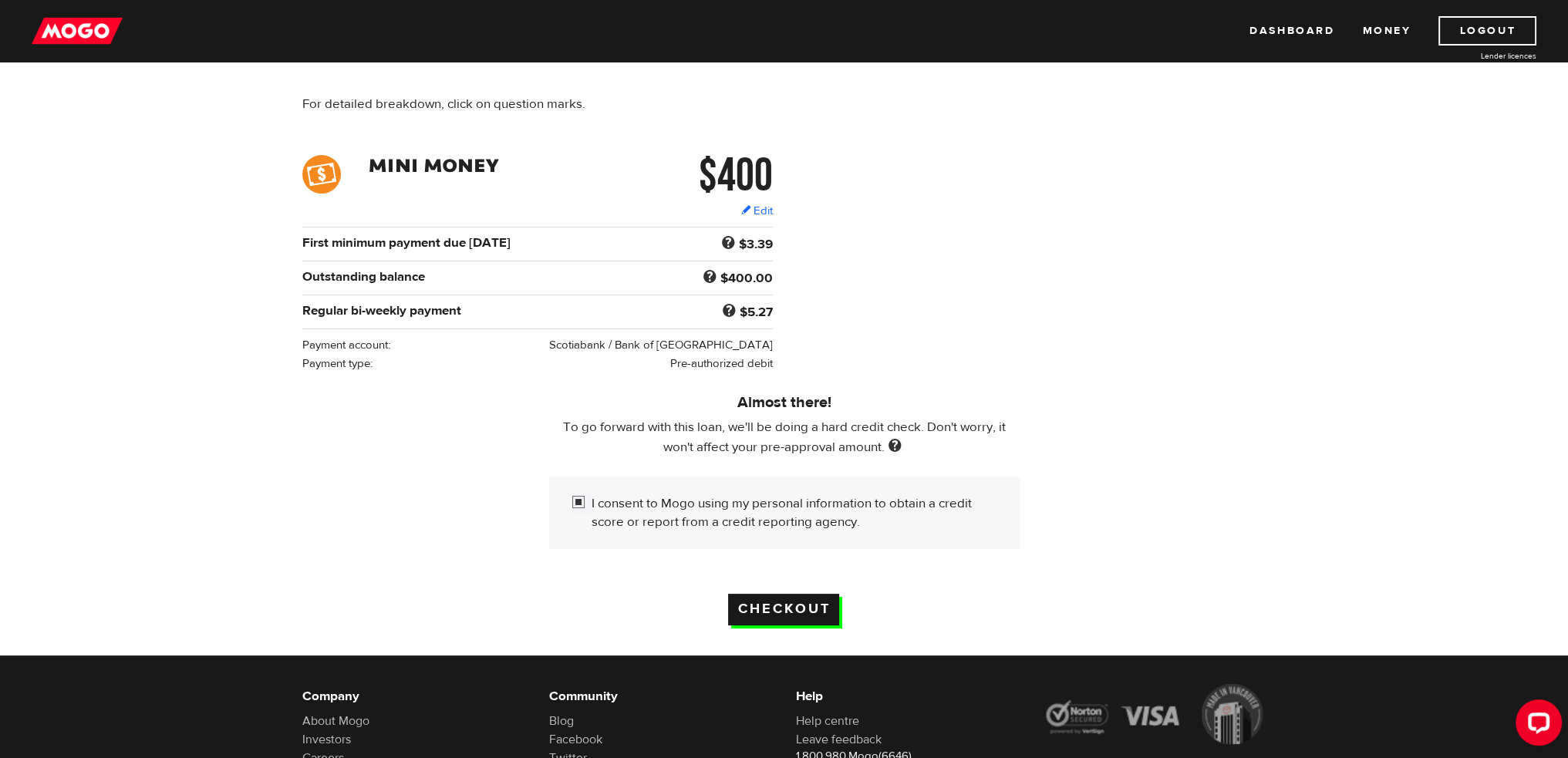
click at [800, 613] on input "Checkout" at bounding box center [784, 610] width 111 height 31
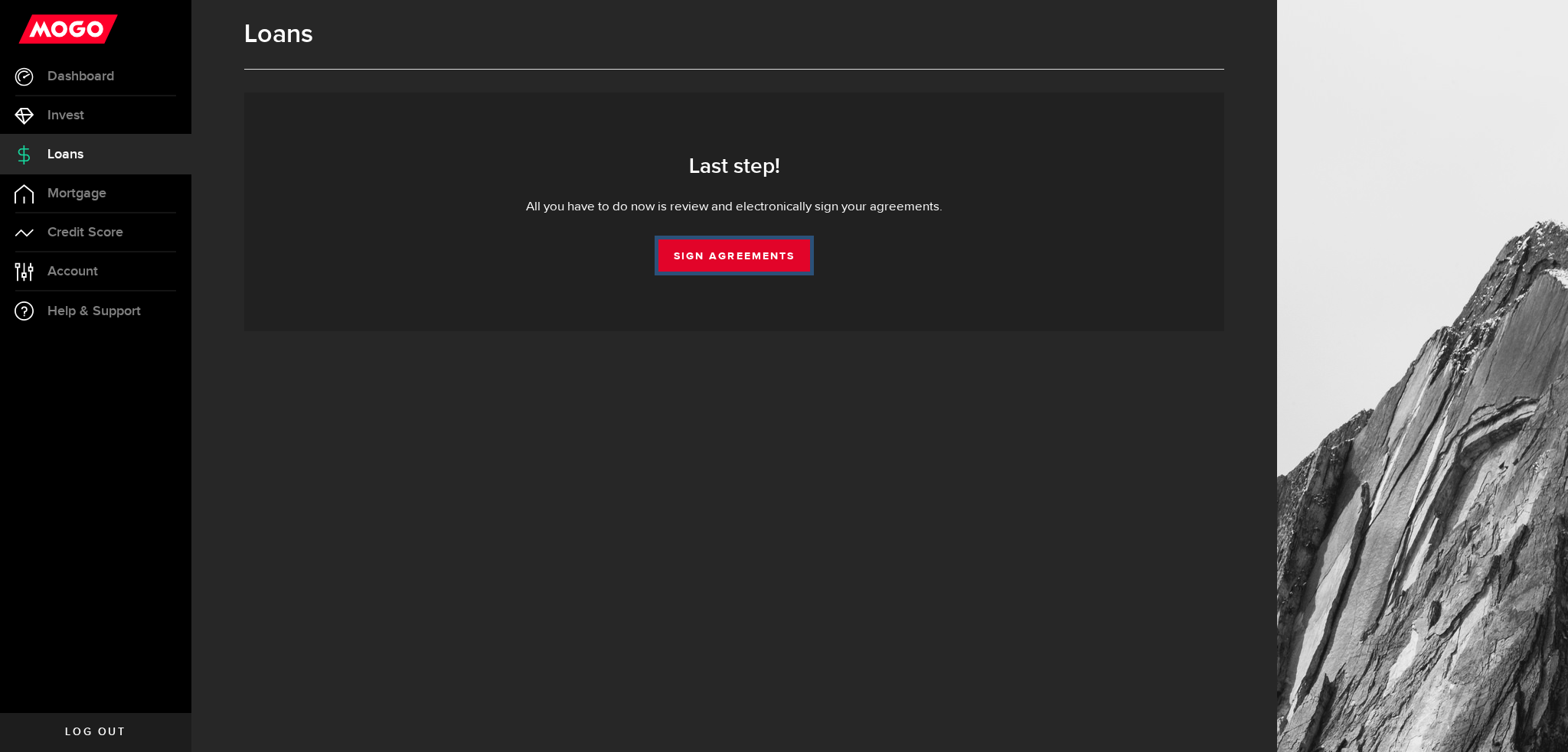
click at [733, 259] on link "Sign Agreements" at bounding box center [734, 255] width 151 height 32
